Goal: Task Accomplishment & Management: Manage account settings

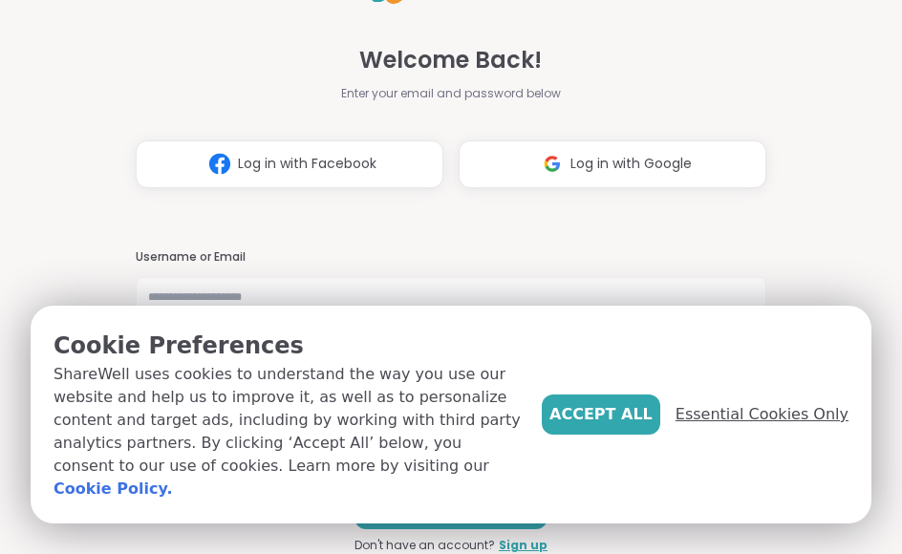
click at [777, 426] on span "Essential Cookies Only" at bounding box center [761, 414] width 173 height 23
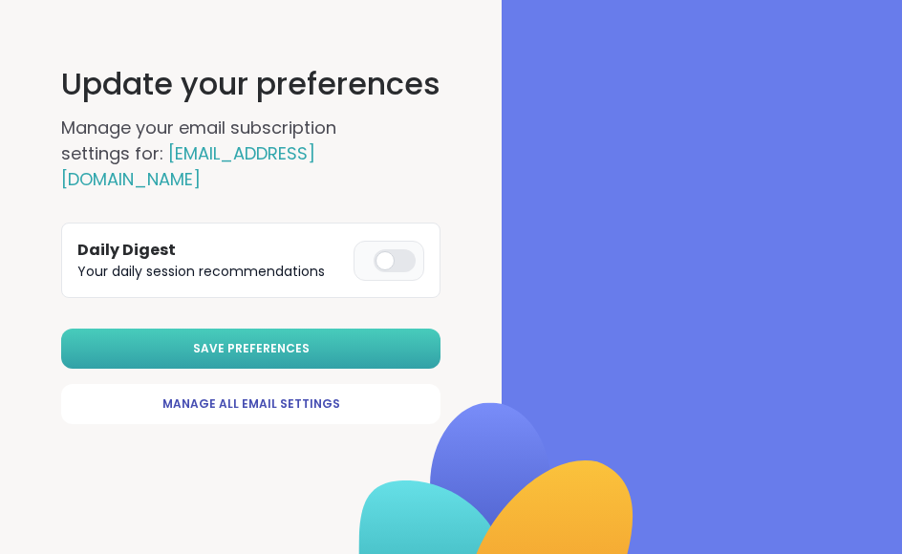
click at [253, 334] on button "Save Preferences" at bounding box center [250, 349] width 379 height 40
